Goal: Task Accomplishment & Management: Use online tool/utility

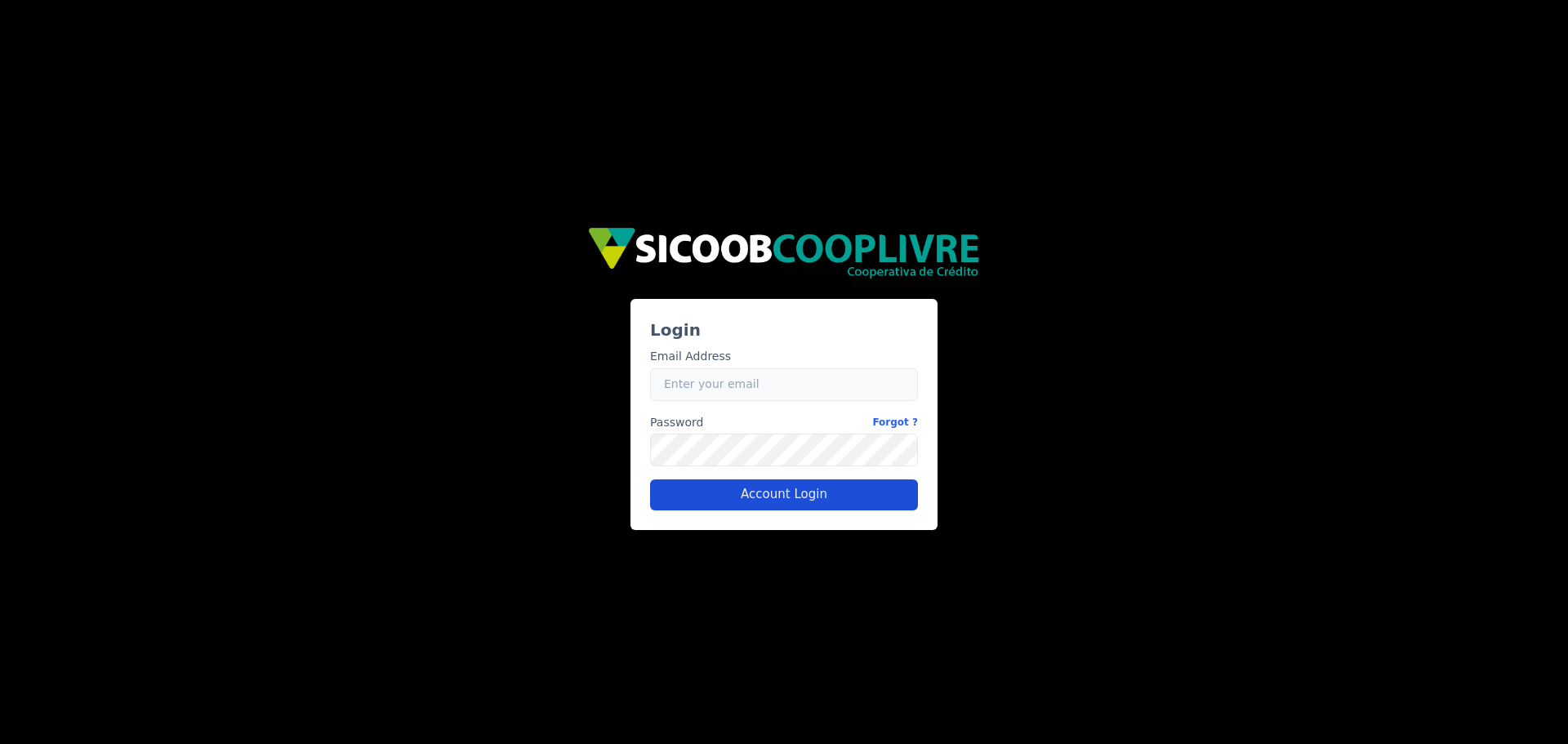
type input "[PERSON_NAME][EMAIL_ADDRESS][PERSON_NAME][DOMAIN_NAME]"
click at [806, 493] on button "Account Login" at bounding box center [784, 495] width 268 height 31
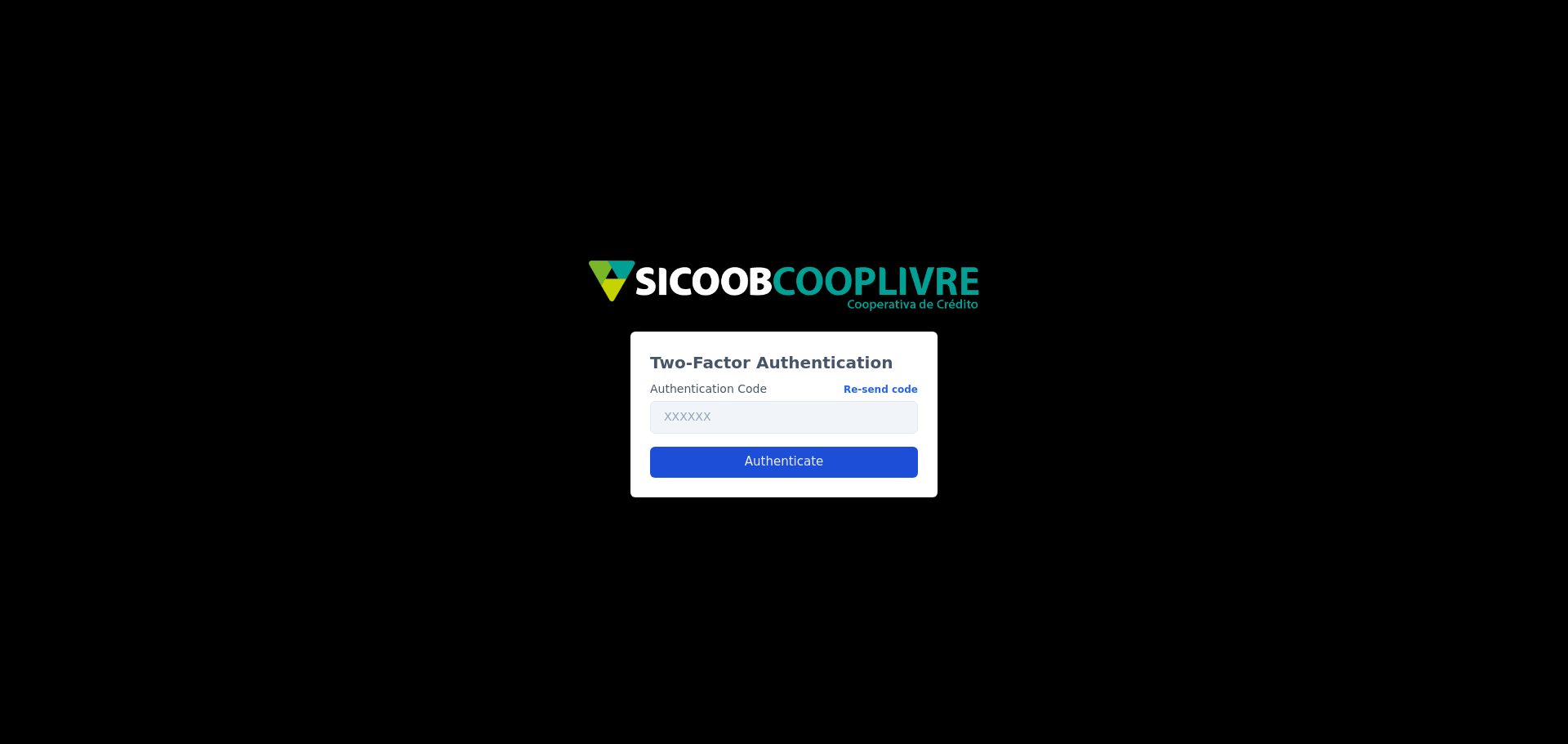
click at [789, 459] on button "Authenticate" at bounding box center [784, 462] width 268 height 31
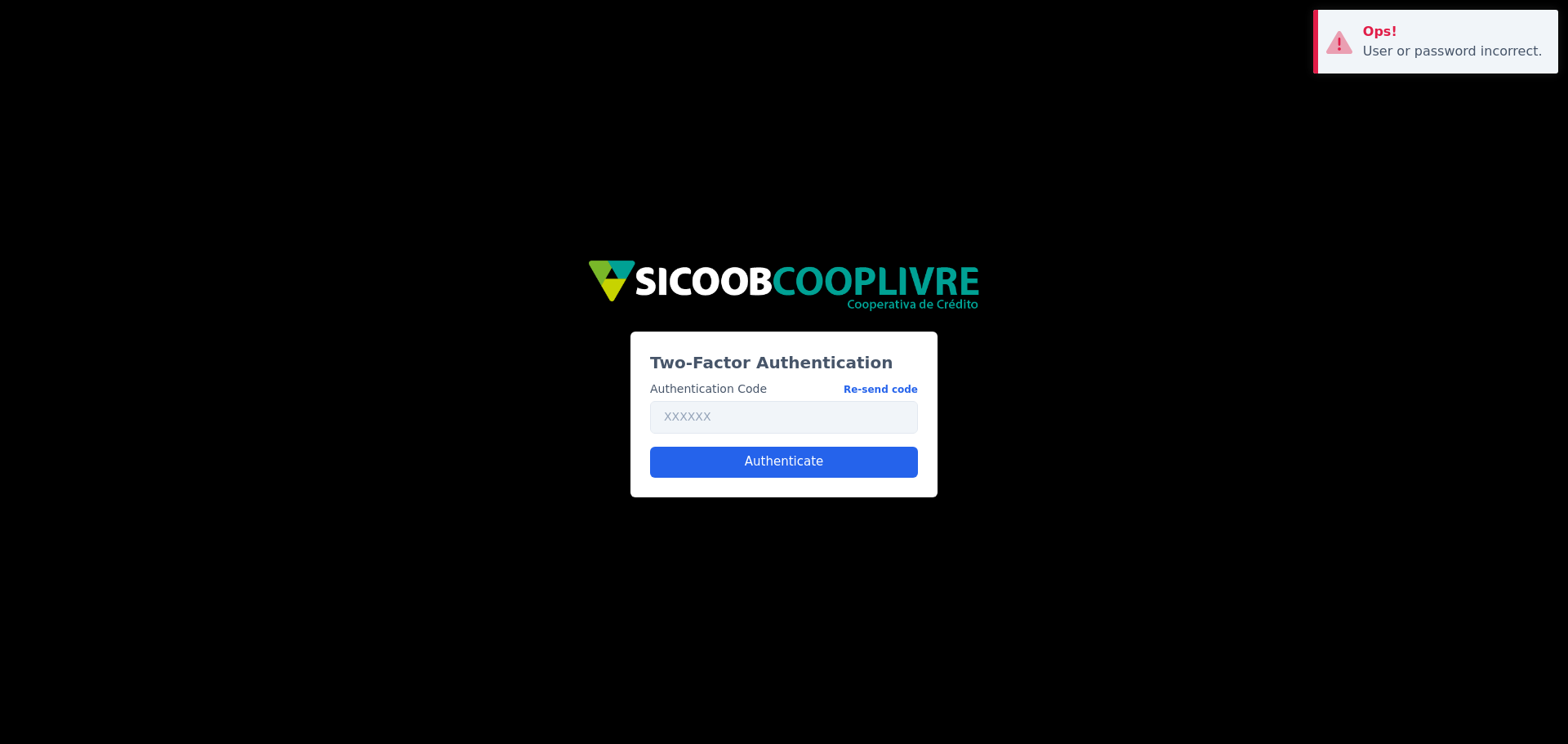
drag, startPoint x: 1087, startPoint y: 385, endPoint x: 1239, endPoint y: 222, distance: 222.9
click at [1089, 375] on div "Two-Factor Authentication Authentication Code Re-send code Authenticate" at bounding box center [784, 371] width 980 height 250
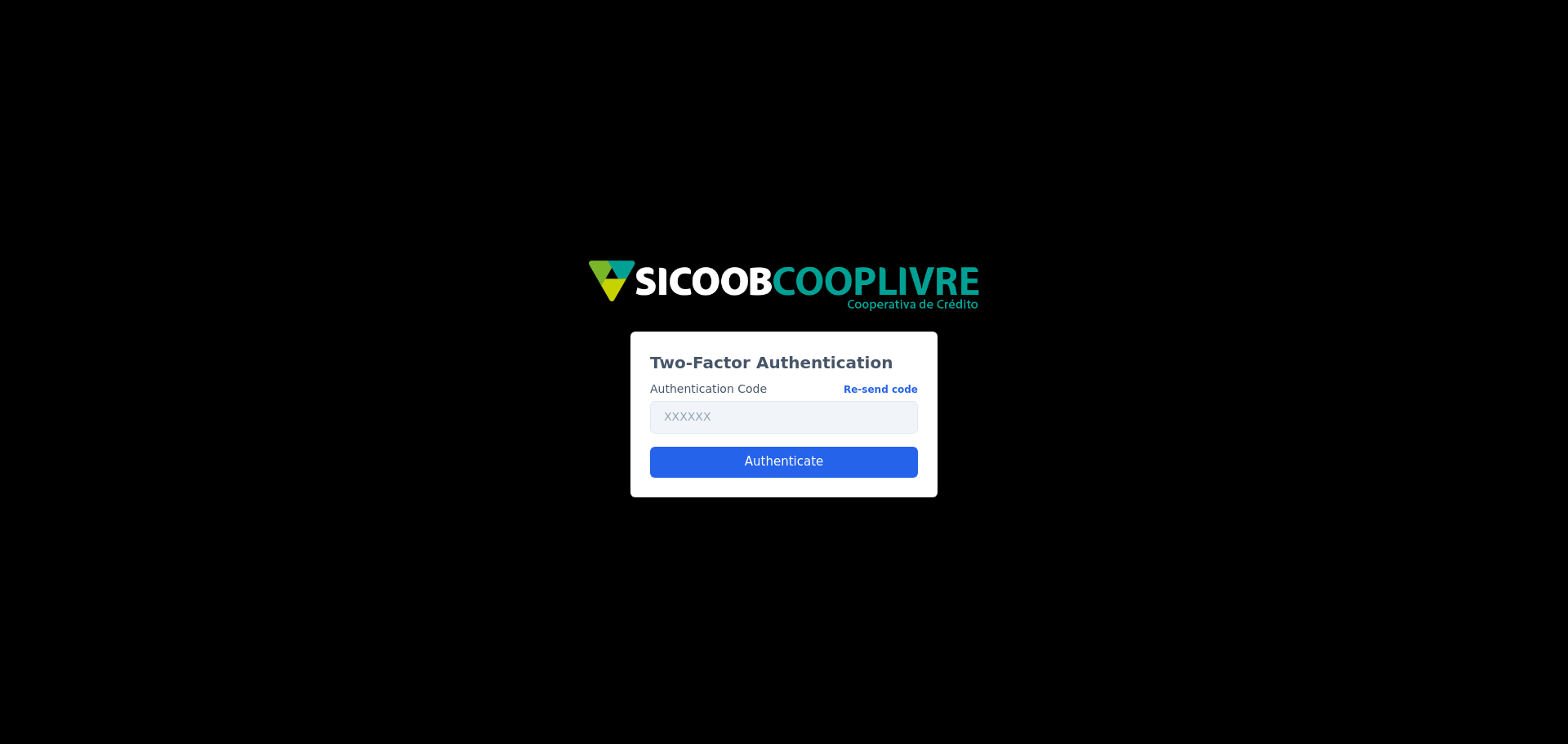
drag, startPoint x: 1245, startPoint y: 207, endPoint x: 1249, endPoint y: 195, distance: 12.6
click at [1246, 207] on div "Two-Factor Authentication Authentication Code Re-send code Authenticate" at bounding box center [784, 372] width 1568 height 744
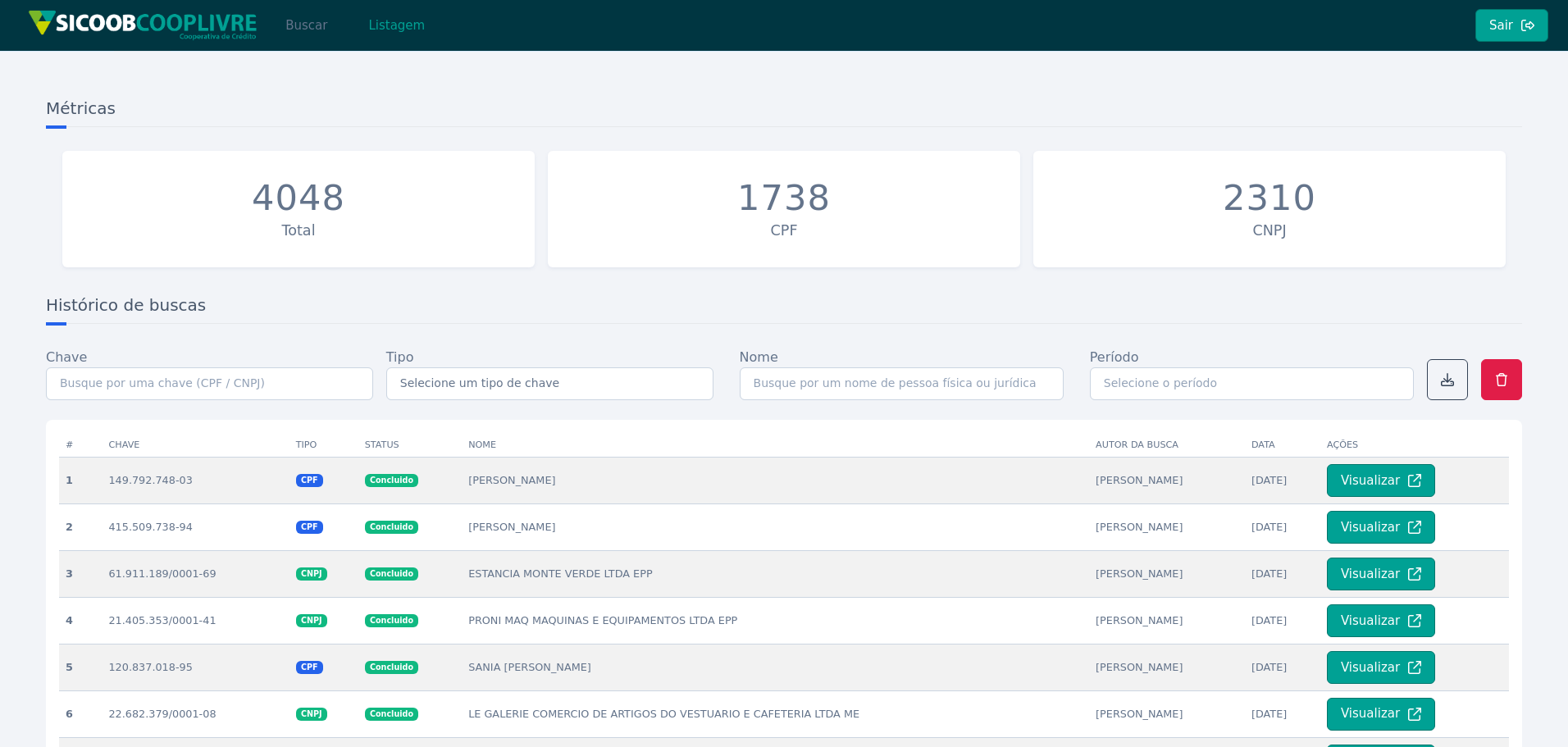
click at [309, 22] on button "Buscar" at bounding box center [306, 26] width 70 height 33
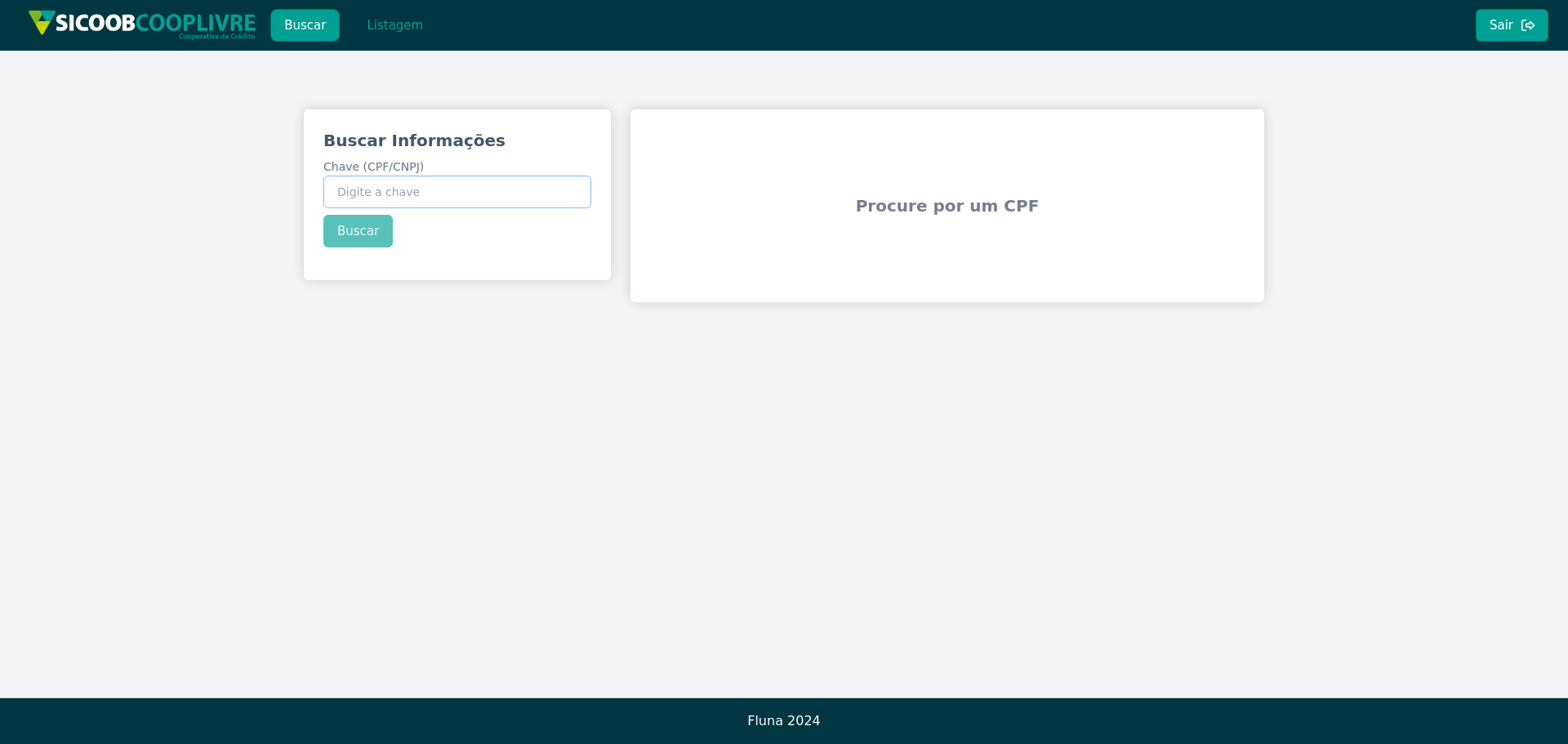
click at [448, 188] on input "Chave (CPF/CNPJ)" at bounding box center [457, 192] width 268 height 33
paste input "47.518.551/0001-05"
type input "47.518.551/0001-05"
click at [341, 223] on button "Buscar" at bounding box center [358, 231] width 69 height 33
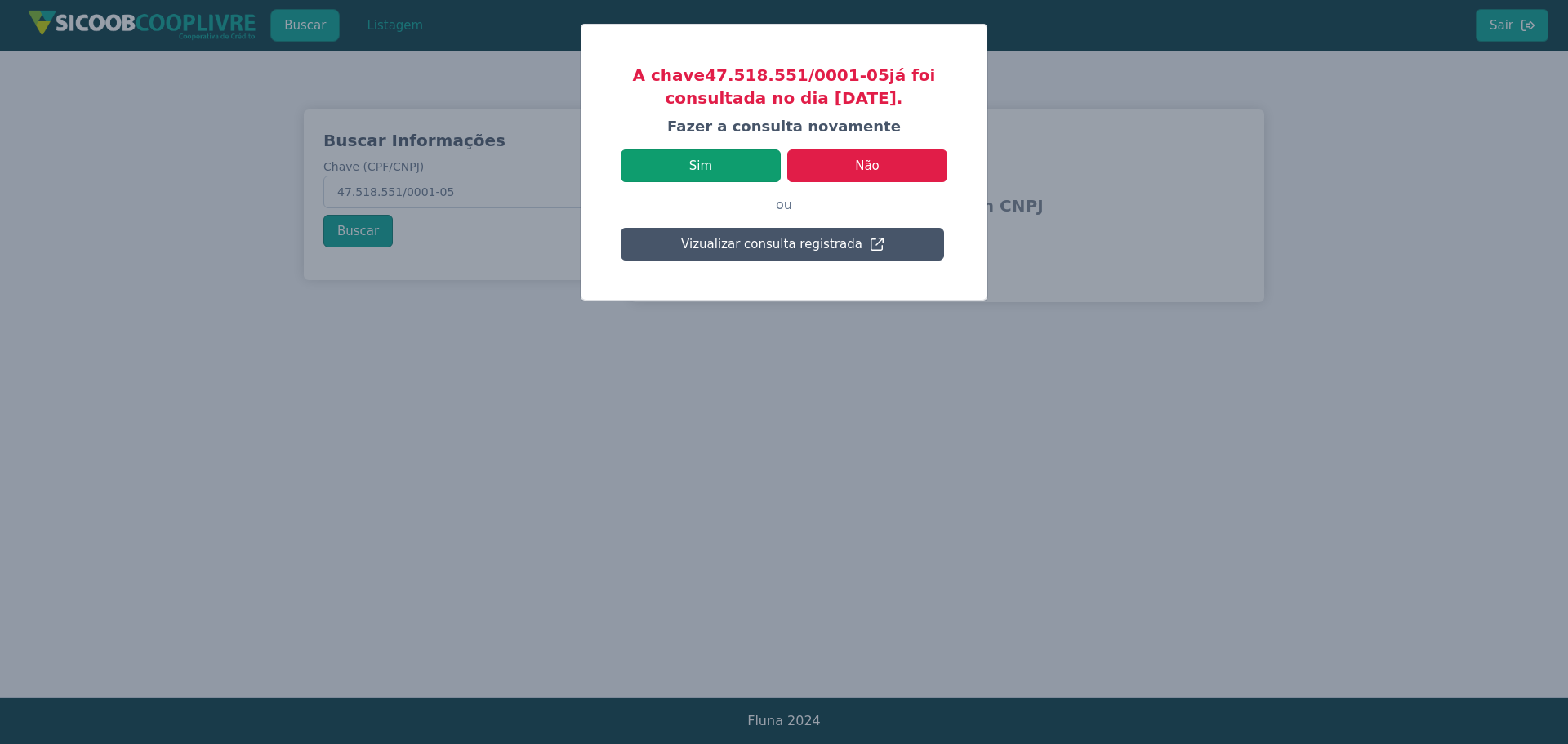
click at [702, 162] on button "Sim" at bounding box center [701, 166] width 160 height 33
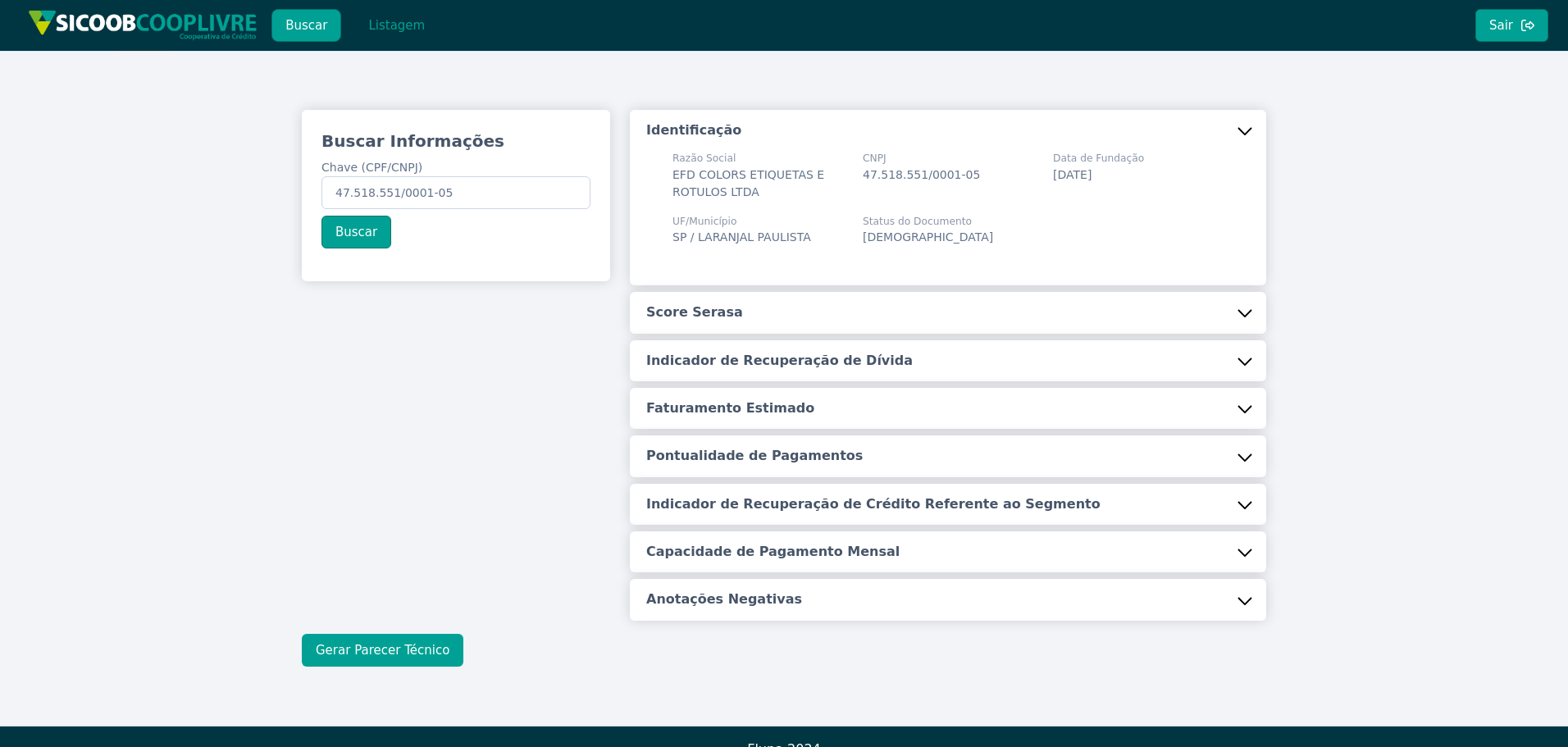
click at [379, 648] on button "Gerar Parecer Técnico" at bounding box center [382, 650] width 162 height 33
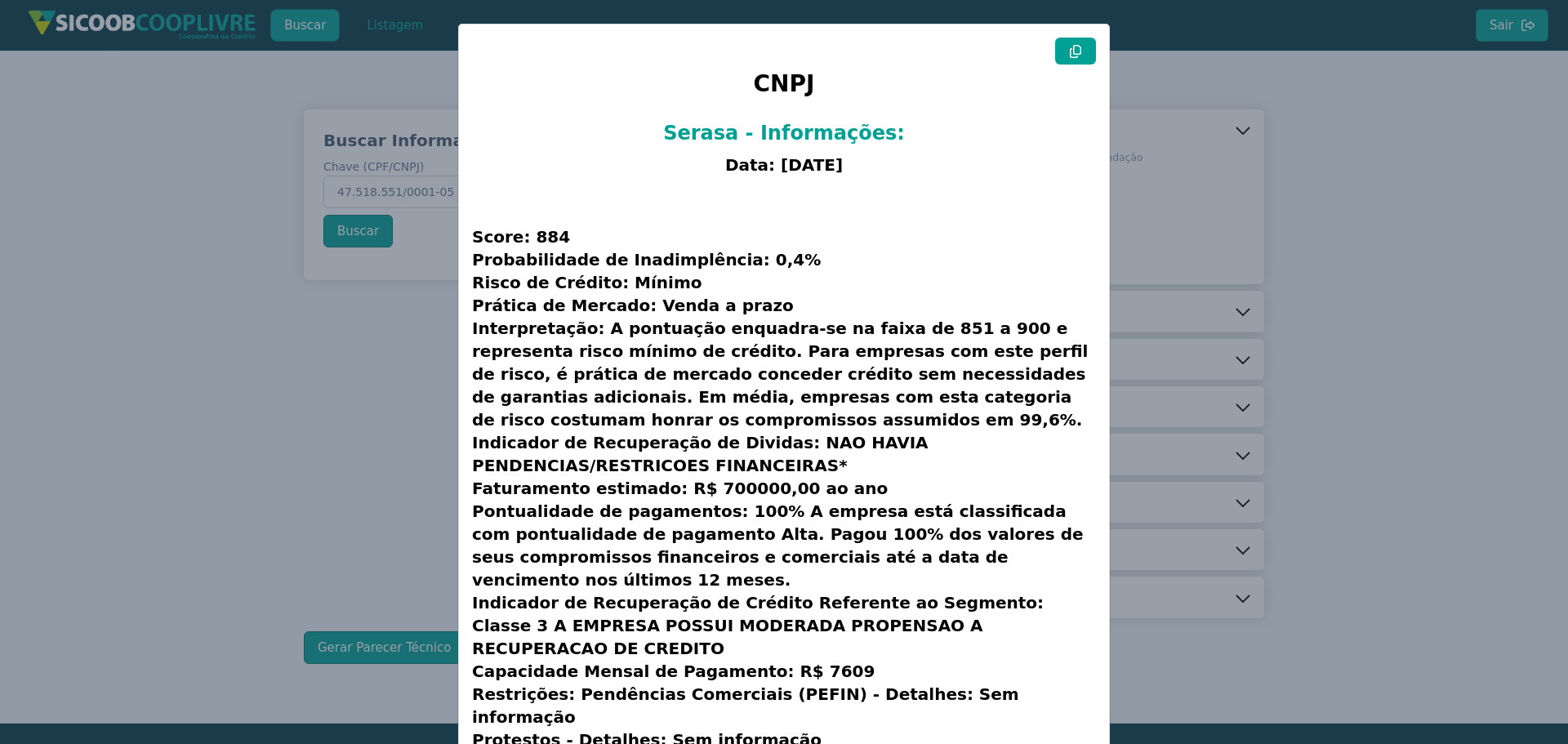
click at [1075, 47] on icon at bounding box center [1076, 51] width 13 height 13
